Goal: Find specific page/section: Find specific page/section

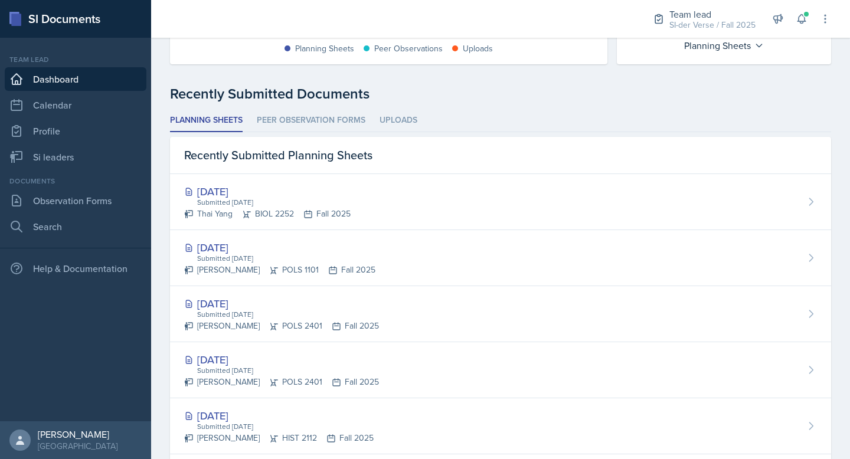
scroll to position [277, 0]
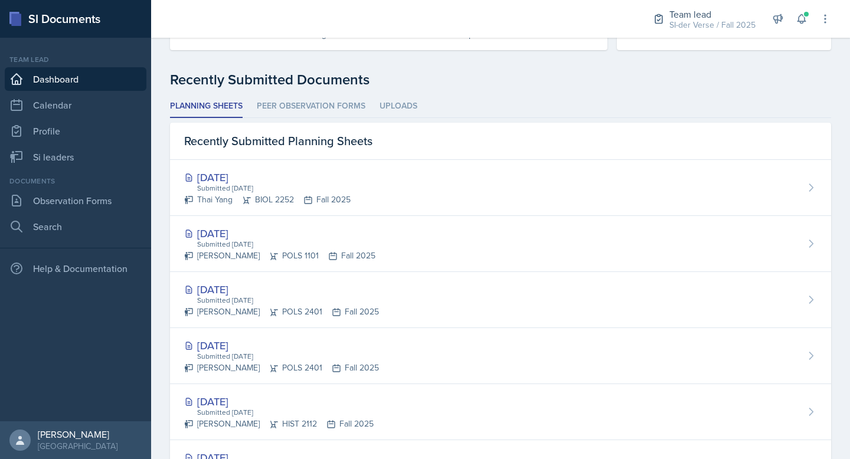
click at [53, 145] on div "Team lead Dashboard Calendar Profile Si leaders" at bounding box center [76, 111] width 142 height 114
click at [52, 155] on link "Si leaders" at bounding box center [76, 157] width 142 height 24
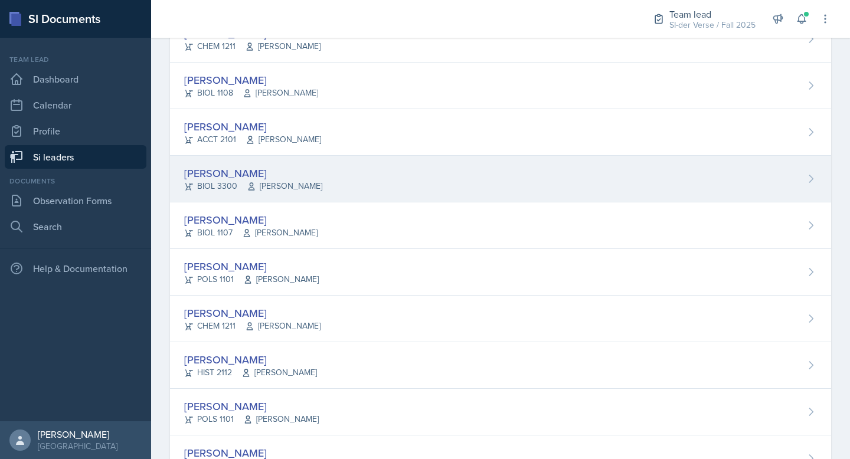
click at [289, 166] on div "[PERSON_NAME]" at bounding box center [253, 173] width 138 height 16
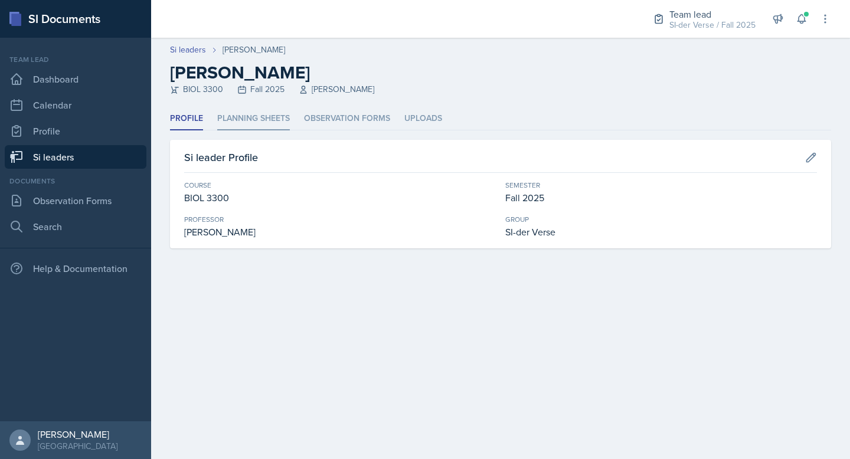
click at [261, 113] on li "Planning Sheets" at bounding box center [253, 118] width 73 height 23
